Goal: Task Accomplishment & Management: Use online tool/utility

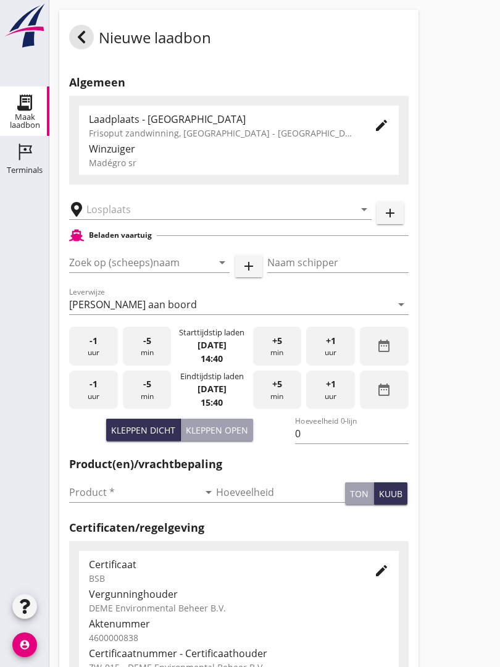
click at [183, 212] on input "text" at bounding box center [211, 209] width 251 height 20
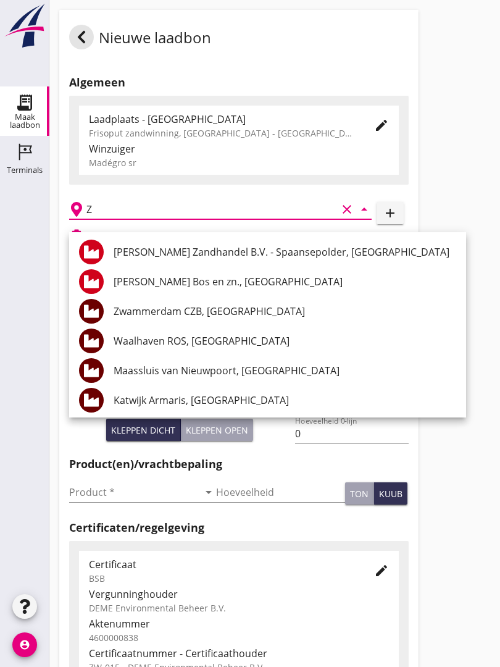
paste input "a"
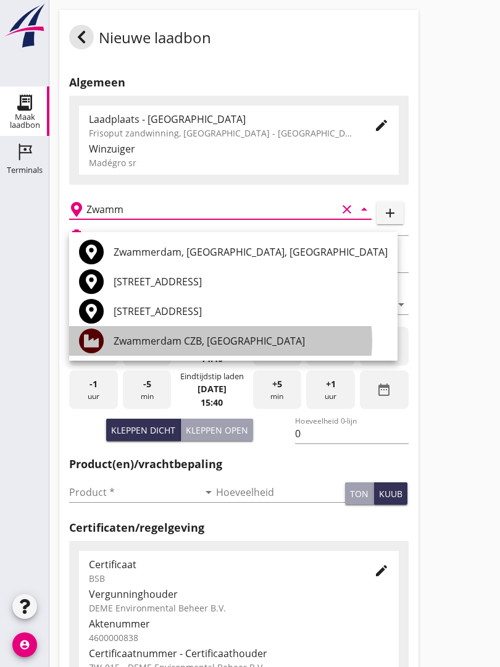
click at [235, 330] on div "Zwammerdam CZB, [GEOGRAPHIC_DATA]" at bounding box center [251, 341] width 274 height 30
type input "Zwammerdam CZB, [GEOGRAPHIC_DATA]"
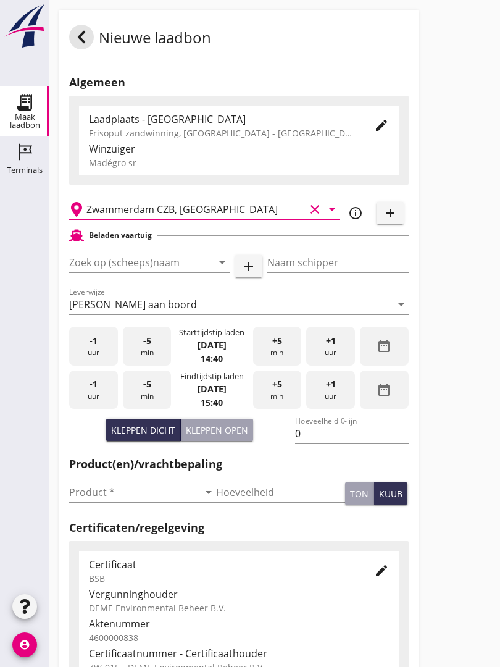
click at [187, 269] on input "Zoek op (scheeps)naam" at bounding box center [132, 263] width 126 height 20
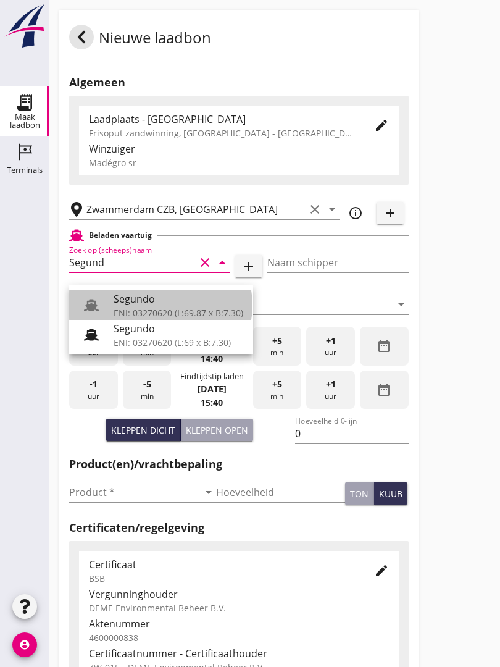
click at [158, 300] on div "Segundo" at bounding box center [179, 299] width 130 height 15
type input "Segundo"
type input "[PERSON_NAME]"
type input "478"
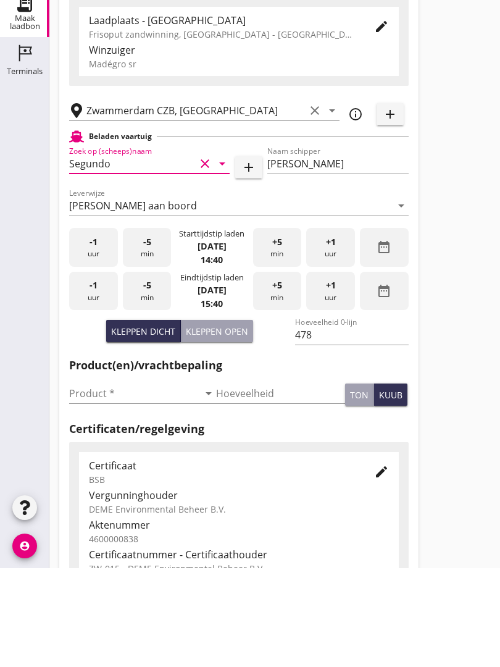
click at [94, 482] on input "Product *" at bounding box center [134, 492] width 130 height 20
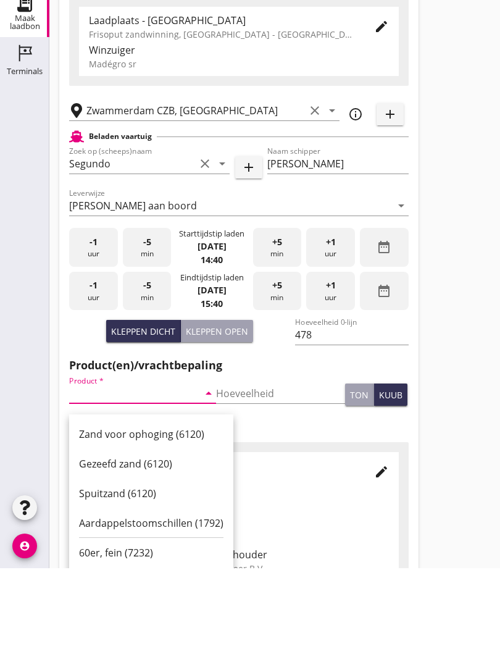
click at [153, 526] on div "Zand voor ophoging (6120)" at bounding box center [151, 533] width 145 height 15
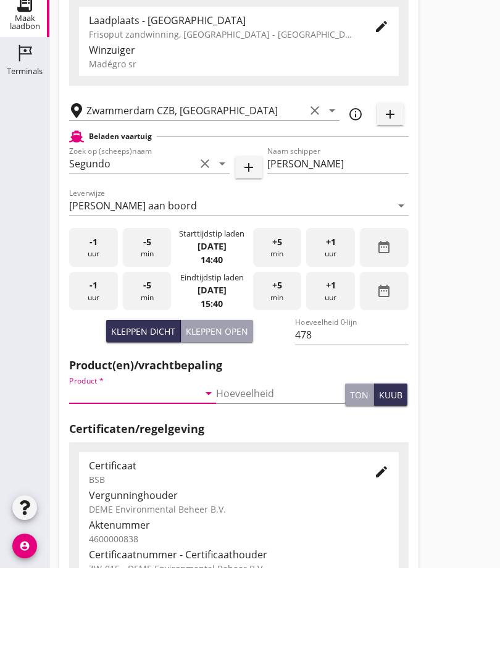
type input "Zand voor ophoging (6120)"
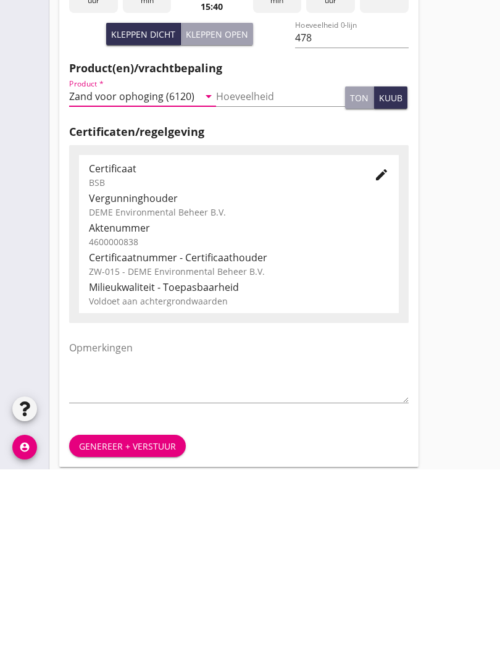
scroll to position [216, 0]
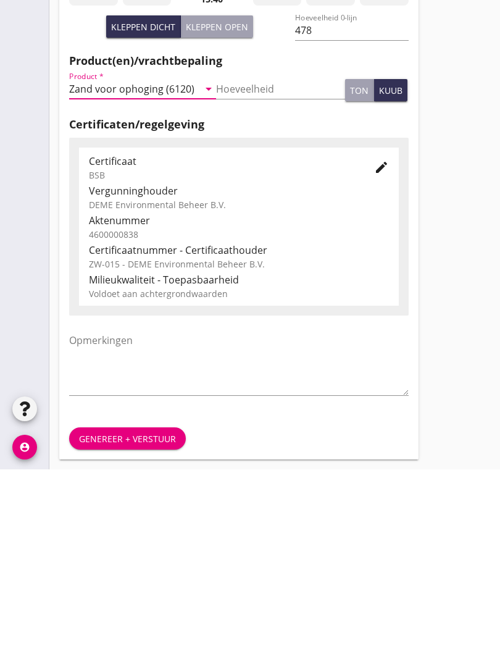
click at [147, 630] on div "Genereer + verstuur" at bounding box center [127, 636] width 97 height 13
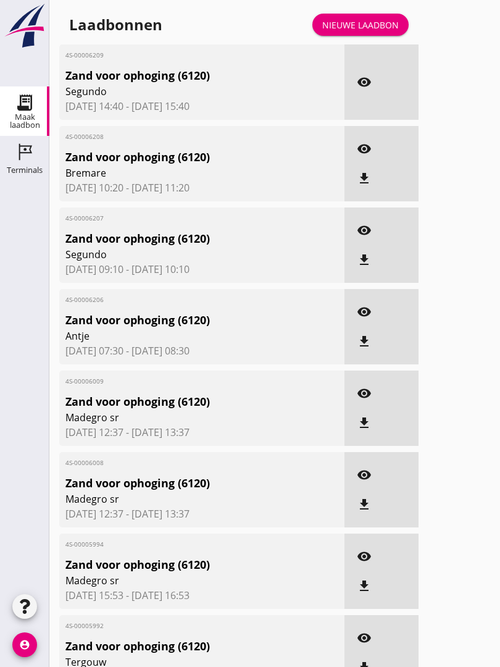
click at [372, 90] on div "visibility" at bounding box center [364, 82] width 22 height 15
